Goal: Find specific fact: Find specific fact

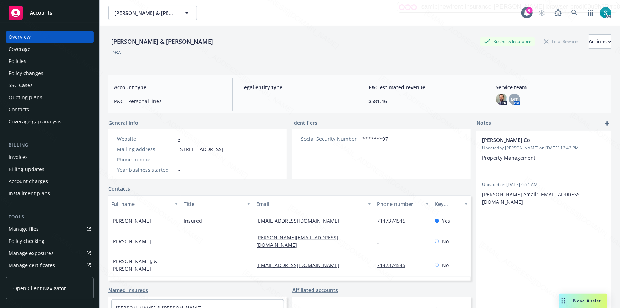
click at [220, 41] on div "[PERSON_NAME] & [PERSON_NAME] Business Insurance Total Rewards Actions" at bounding box center [359, 41] width 503 height 14
click at [37, 62] on div "Policies" at bounding box center [50, 60] width 82 height 11
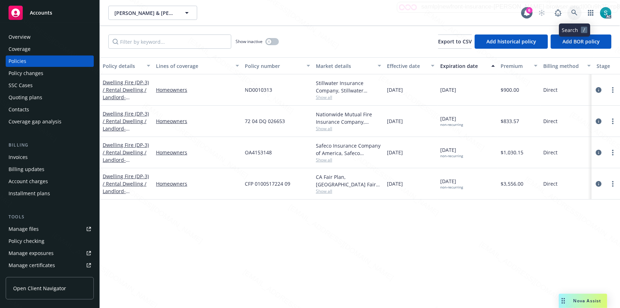
click at [573, 12] on icon at bounding box center [574, 13] width 6 height 6
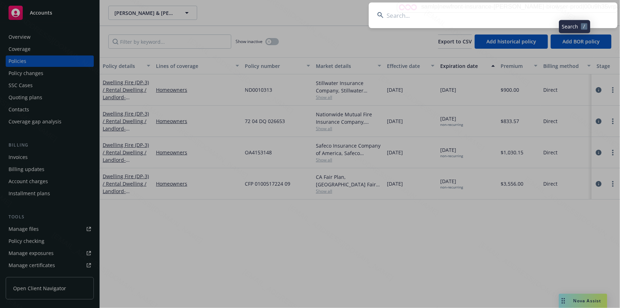
click at [503, 6] on input at bounding box center [493, 15] width 249 height 26
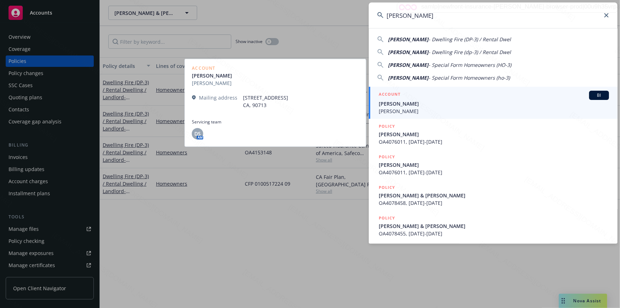
type input "[PERSON_NAME]"
click at [396, 110] on span "[PERSON_NAME]" at bounding box center [494, 110] width 230 height 7
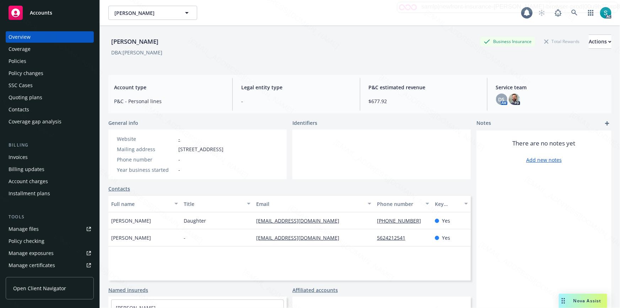
click at [16, 60] on div "Policies" at bounding box center [18, 60] width 18 height 11
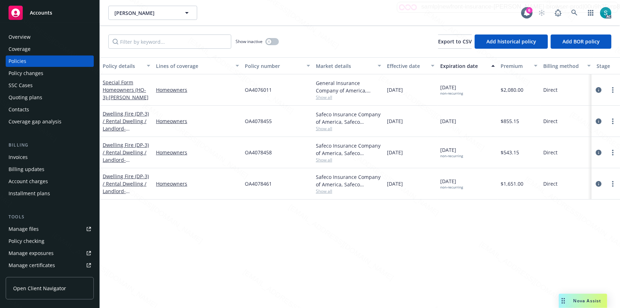
click at [258, 92] on span "OA4076011" at bounding box center [258, 89] width 27 height 7
copy span "OA4076011"
click at [269, 154] on span "OA4078458" at bounding box center [258, 152] width 27 height 7
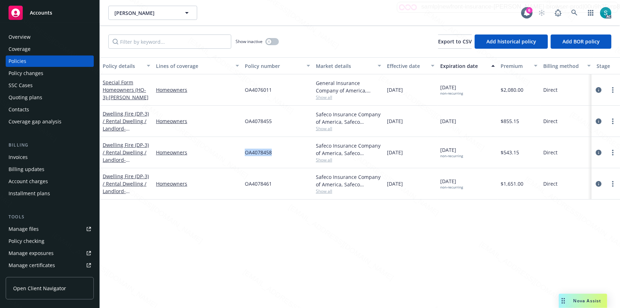
copy span "OA4078458"
click at [571, 12] on link at bounding box center [574, 13] width 14 height 14
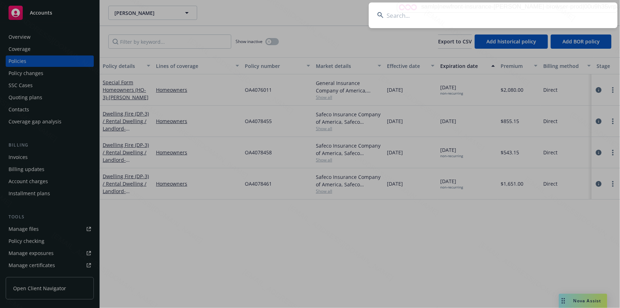
click at [571, 12] on input at bounding box center [493, 15] width 249 height 26
click at [540, 12] on input at bounding box center [493, 15] width 249 height 26
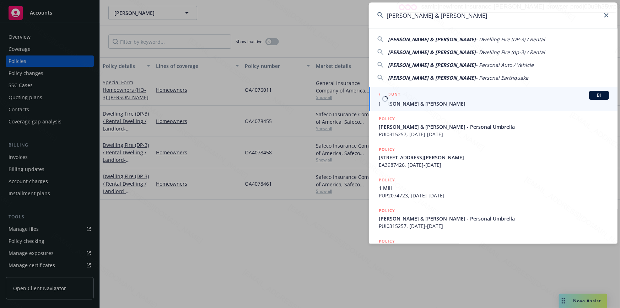
type input "[PERSON_NAME] & [PERSON_NAME]"
click at [411, 104] on span "[PERSON_NAME] & [PERSON_NAME]" at bounding box center [494, 103] width 230 height 7
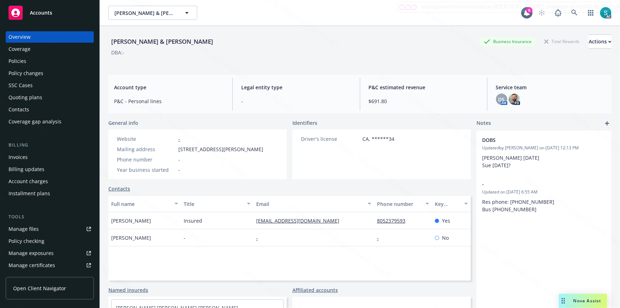
click at [189, 153] on span "[STREET_ADDRESS][PERSON_NAME]" at bounding box center [220, 148] width 85 height 7
copy span "93422"
click at [190, 153] on span "[STREET_ADDRESS][PERSON_NAME]" at bounding box center [220, 148] width 85 height 7
click at [189, 153] on span "[STREET_ADDRESS][PERSON_NAME]" at bounding box center [220, 148] width 85 height 7
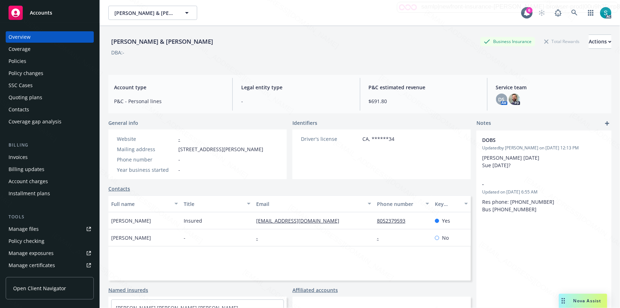
click at [189, 153] on span "[STREET_ADDRESS][PERSON_NAME]" at bounding box center [220, 148] width 85 height 7
copy span "93422"
click at [571, 10] on icon at bounding box center [574, 13] width 6 height 6
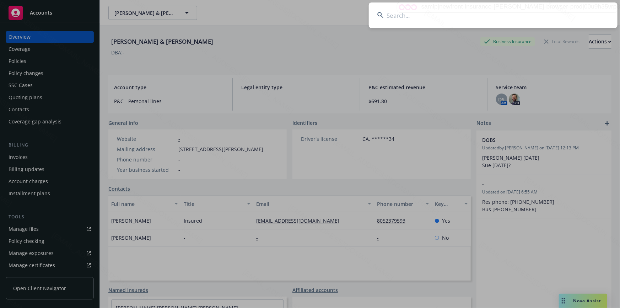
click at [523, 17] on input at bounding box center [493, 15] width 249 height 26
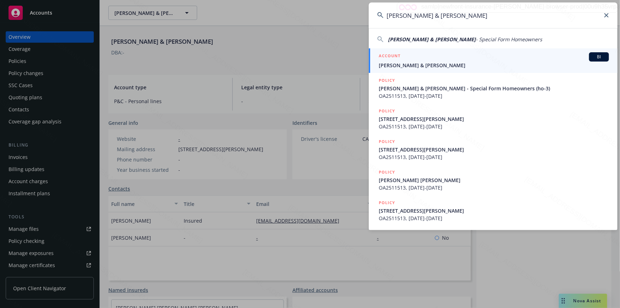
type input "[PERSON_NAME] & [PERSON_NAME]"
click at [428, 62] on span "[PERSON_NAME] & [PERSON_NAME]" at bounding box center [494, 64] width 230 height 7
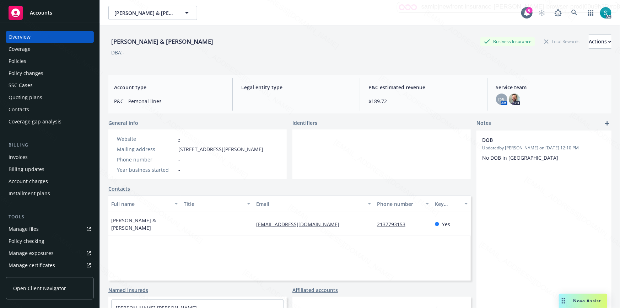
click at [263, 150] on span "[STREET_ADDRESS][PERSON_NAME]" at bounding box center [220, 148] width 85 height 7
copy span "90047"
